Goal: Check status: Check status

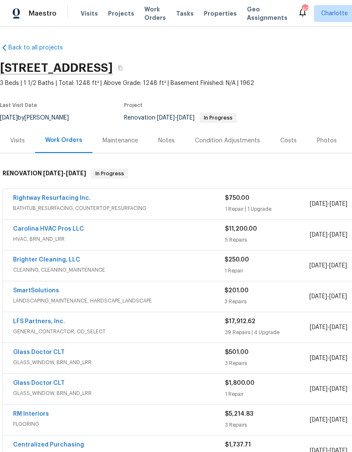
click at [30, 261] on link "Brighter Cleaning, LLC" at bounding box center [46, 260] width 67 height 6
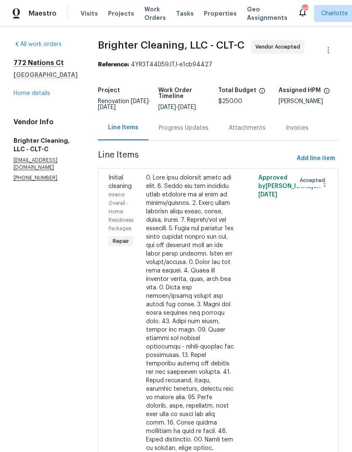
click at [181, 127] on div "Progress Updates" at bounding box center [184, 128] width 50 height 8
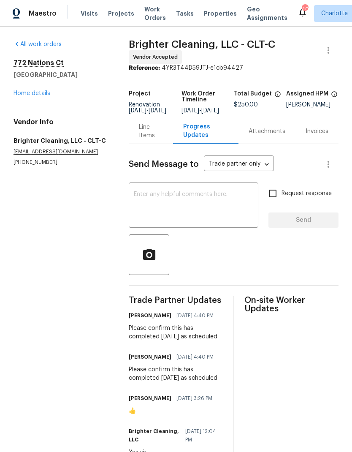
click at [24, 91] on link "Home details" at bounding box center [32, 93] width 37 height 6
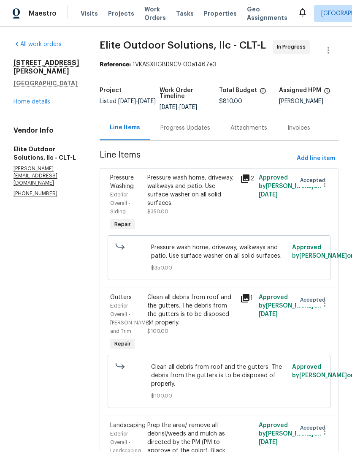
click at [171, 130] on div "Progress Updates" at bounding box center [186, 128] width 50 height 8
